Goal: Task Accomplishment & Management: Use online tool/utility

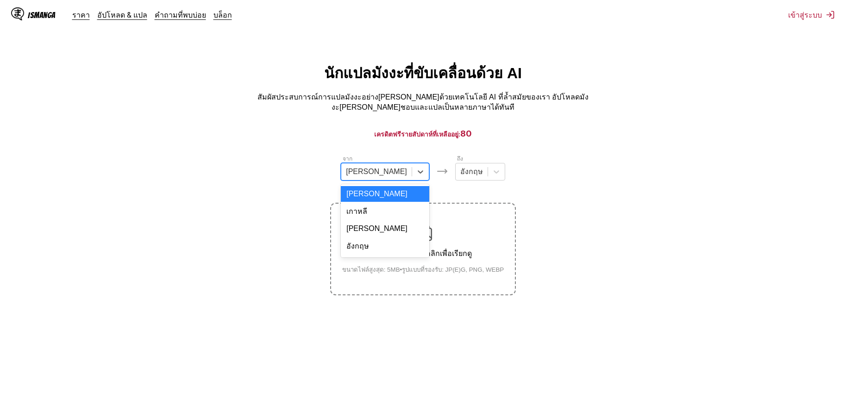
click at [386, 165] on div "[PERSON_NAME]" at bounding box center [376, 172] width 70 height 14
click at [379, 244] on div "อังกฤษ" at bounding box center [385, 246] width 88 height 19
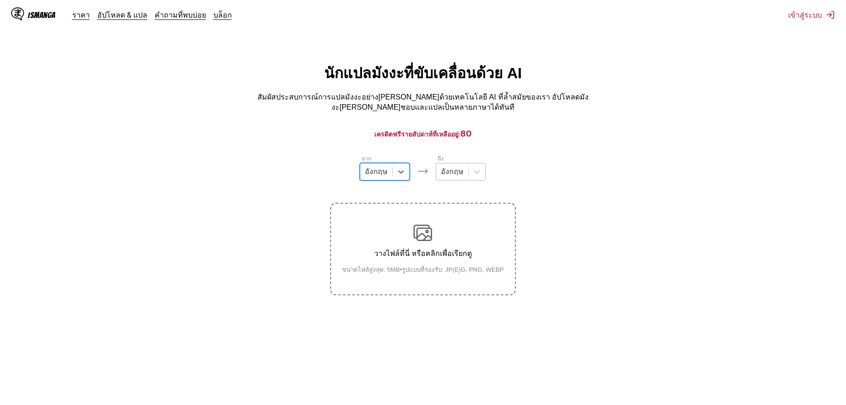
click at [453, 175] on div at bounding box center [452, 172] width 23 height 10
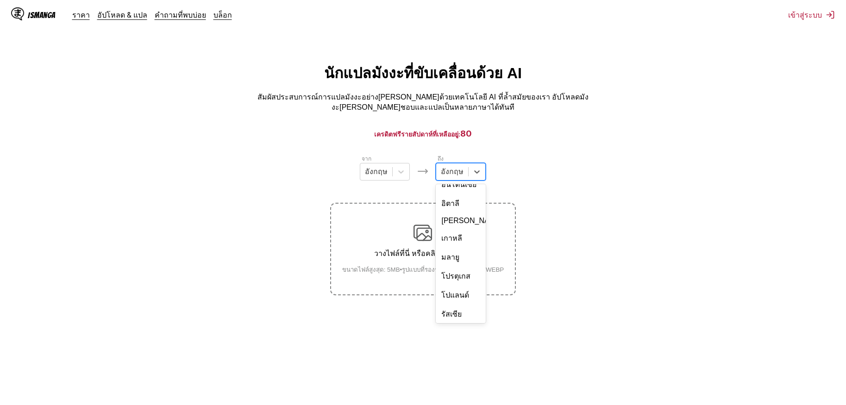
scroll to position [156, 0]
click at [451, 274] on div "ไทย" at bounding box center [461, 283] width 50 height 19
click at [443, 265] on small "ขนาดไฟล์สูงสุด: 5MB • รูปแบบที่รองรับ: JP(E)G, PNG, WEBP" at bounding box center [423, 270] width 177 height 10
click at [0, 0] on input "วางไฟล์ที่นี่ หรือคลิกเพื่อเรียกดู ขนาดไฟล์สูงสุด: 5MB • รูปแบบที่รองรับ: JP(E)…" at bounding box center [0, 0] width 0 height 0
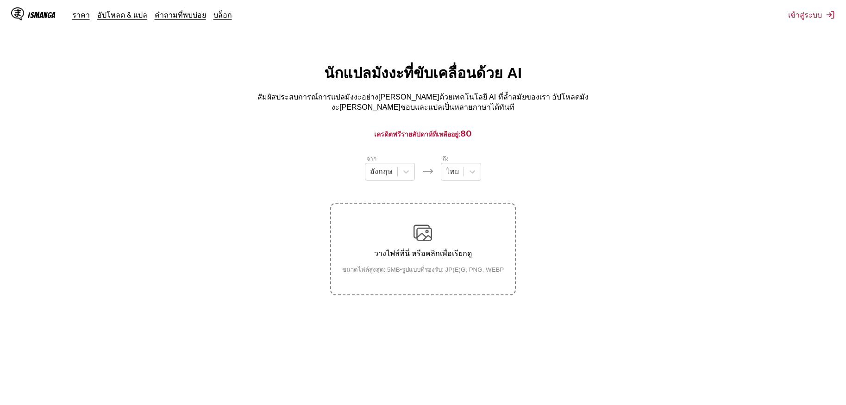
drag, startPoint x: 446, startPoint y: 222, endPoint x: 441, endPoint y: 232, distance: 11.0
click at [441, 232] on div "วางไฟล์ที่นี่ หรือคลิกเพื่อเรียกดู ขนาดไฟล์สูงสุด: 5MB • รูปแบบที่รองรับ: JP(E)…" at bounding box center [423, 249] width 177 height 51
click at [0, 0] on input "วางไฟล์ที่นี่ หรือคลิกเพื่อเรียกดู ขนาดไฟล์สูงสุด: 5MB • รูปแบบที่รองรับ: JP(E)…" at bounding box center [0, 0] width 0 height 0
click at [386, 225] on div "วางไฟล์ที่นี่ หรือคลิกเพื่อเรียกดู ขนาดไฟล์สูงสุด: 5MB • รูปแบบที่รองรับ: JP(E)…" at bounding box center [423, 249] width 177 height 51
click at [0, 0] on input "วางไฟล์ที่นี่ หรือคลิกเพื่อเรียกดู ขนาดไฟล์สูงสุด: 5MB • รูปแบบที่รองรับ: JP(E)…" at bounding box center [0, 0] width 0 height 0
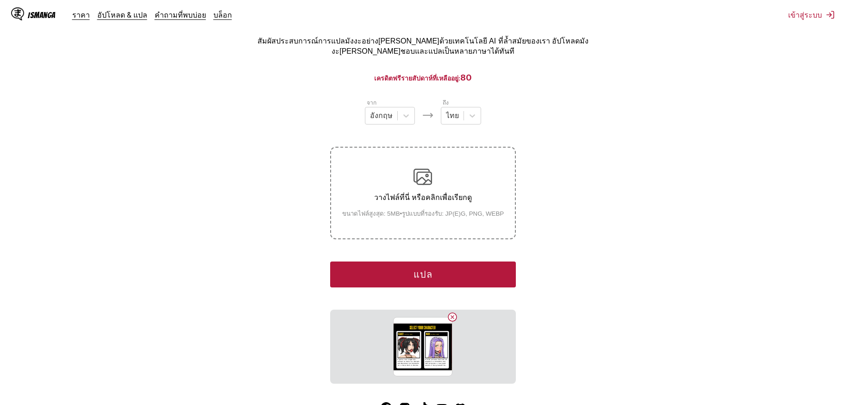
scroll to position [112, 0]
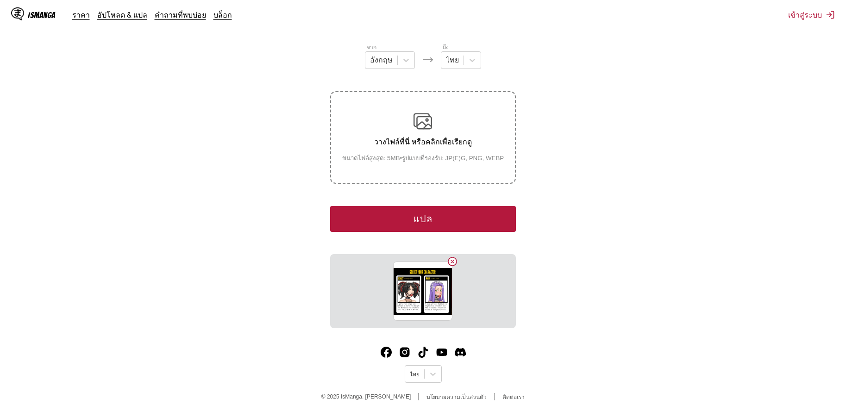
click at [454, 218] on button "แปล" at bounding box center [422, 219] width 185 height 26
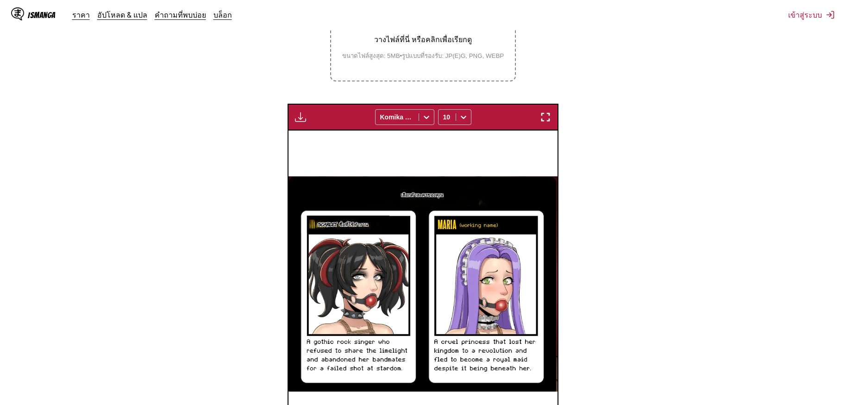
scroll to position [261, 0]
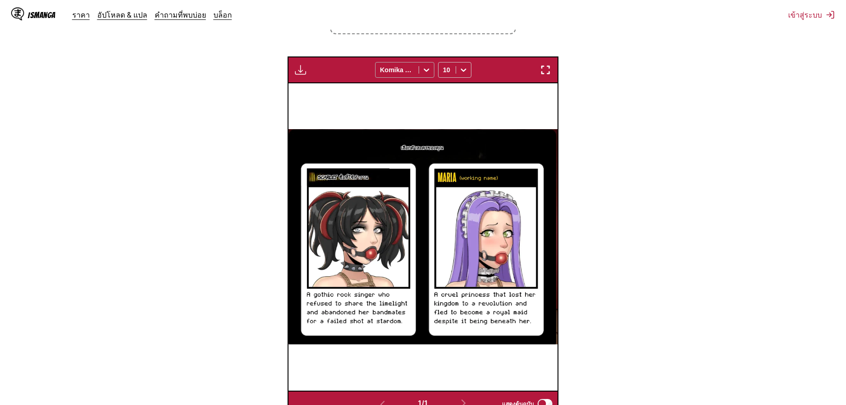
click at [412, 66] on div at bounding box center [397, 69] width 34 height 9
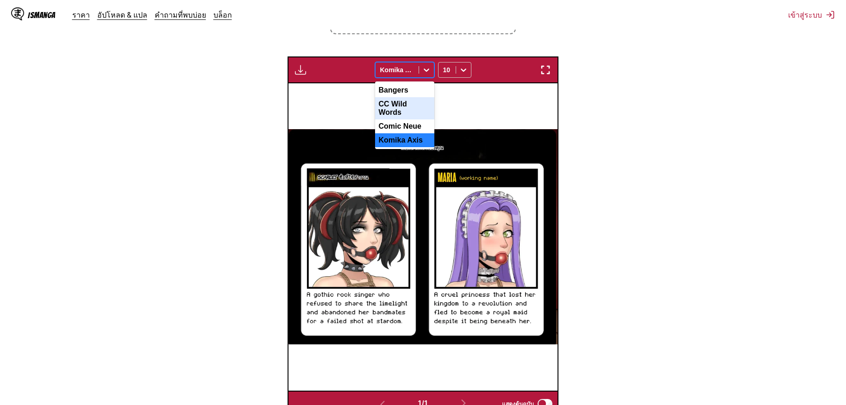
click at [415, 101] on div "CC Wild Words" at bounding box center [404, 108] width 59 height 22
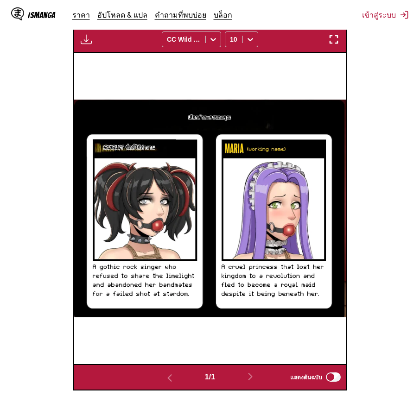
scroll to position [246, 0]
